Goal: Information Seeking & Learning: Learn about a topic

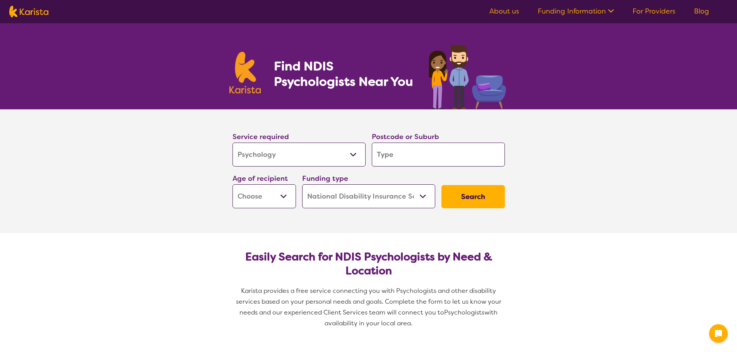
select select "Psychology"
select select "NDIS"
select select "Psychology"
select select "NDIS"
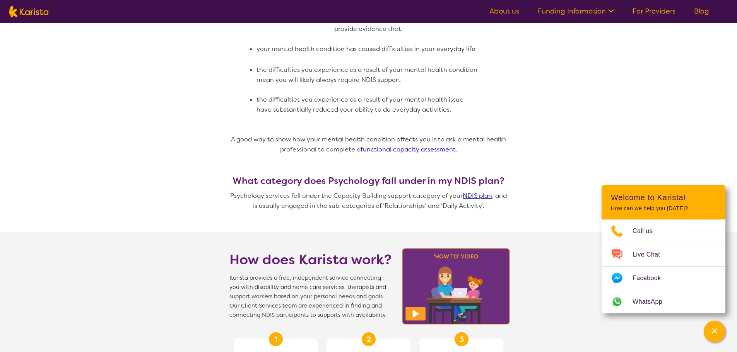
scroll to position [696, 0]
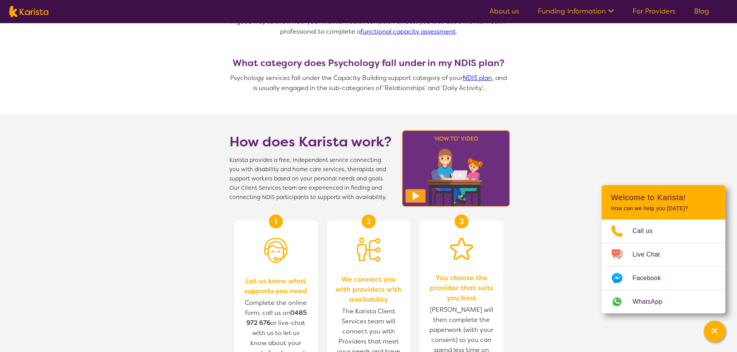
click at [513, 11] on link "About us" at bounding box center [504, 11] width 30 height 9
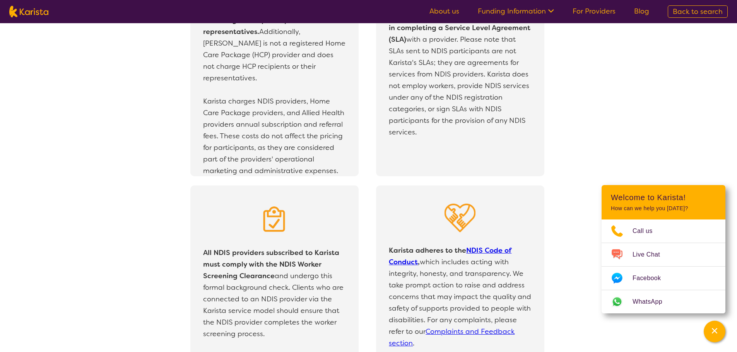
scroll to position [1469, 0]
